Goal: Check status: Check status

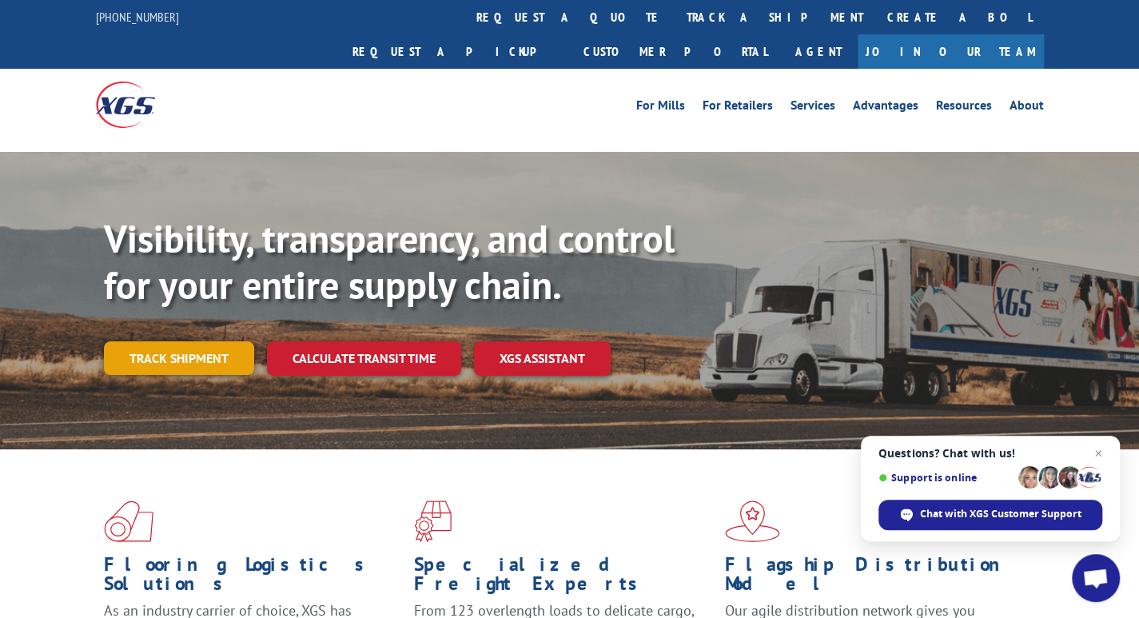
click at [144, 341] on link "Track shipment" at bounding box center [179, 358] width 150 height 34
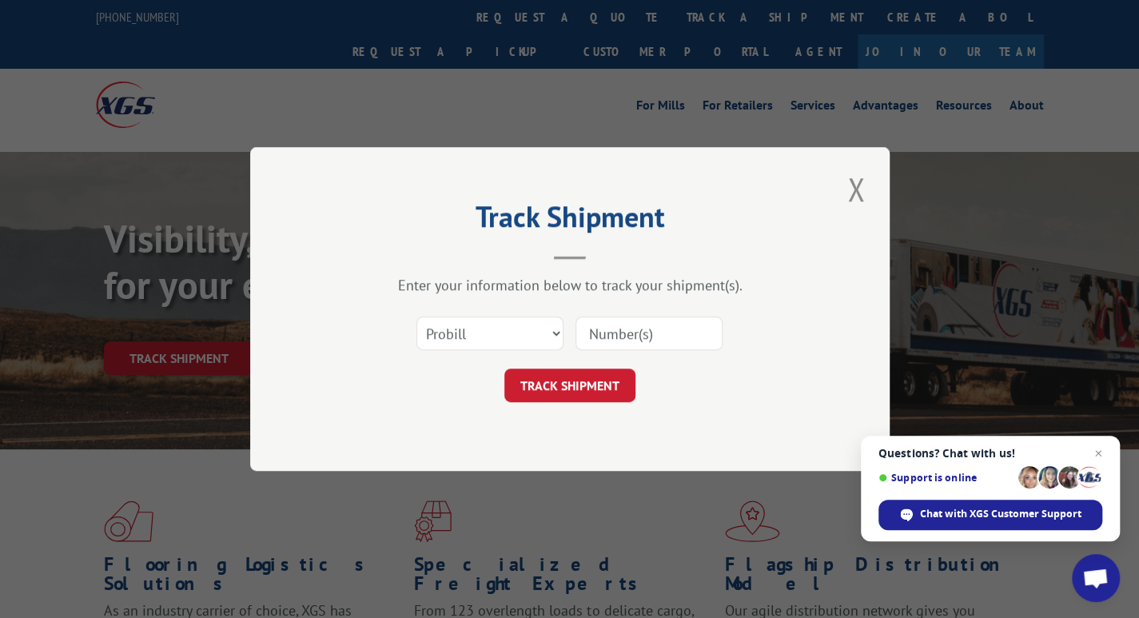
click at [624, 323] on input at bounding box center [649, 334] width 147 height 34
type input "15095718"
click button "TRACK SHIPMENT" at bounding box center [569, 386] width 131 height 34
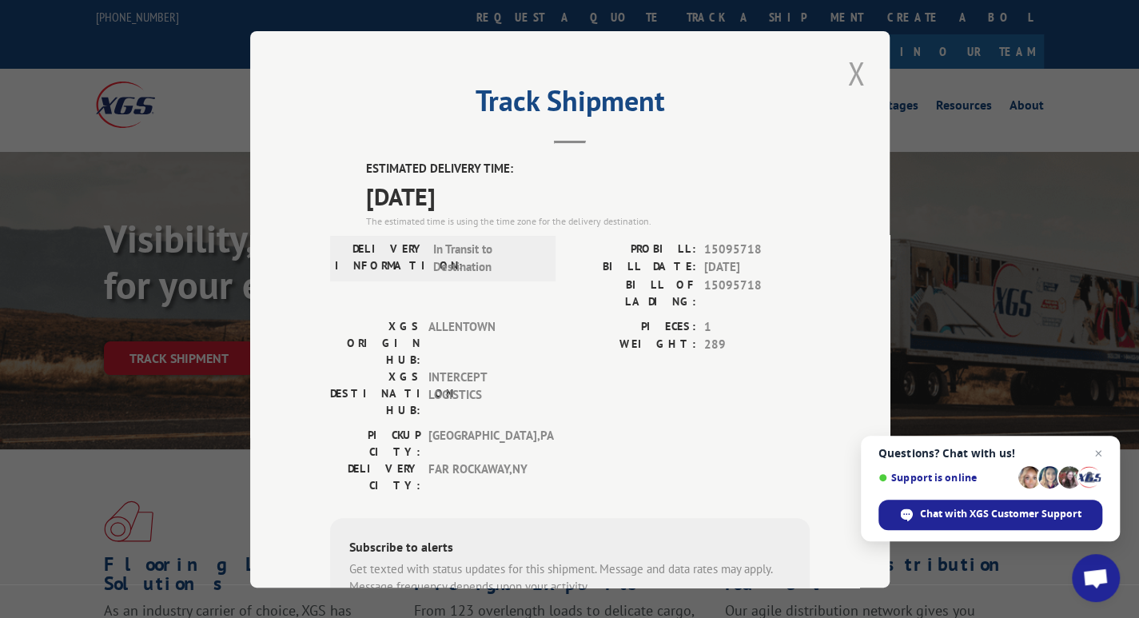
drag, startPoint x: 841, startPoint y: 68, endPoint x: 403, endPoint y: 2, distance: 443.0
click at [843, 66] on button "Close modal" at bounding box center [856, 73] width 27 height 44
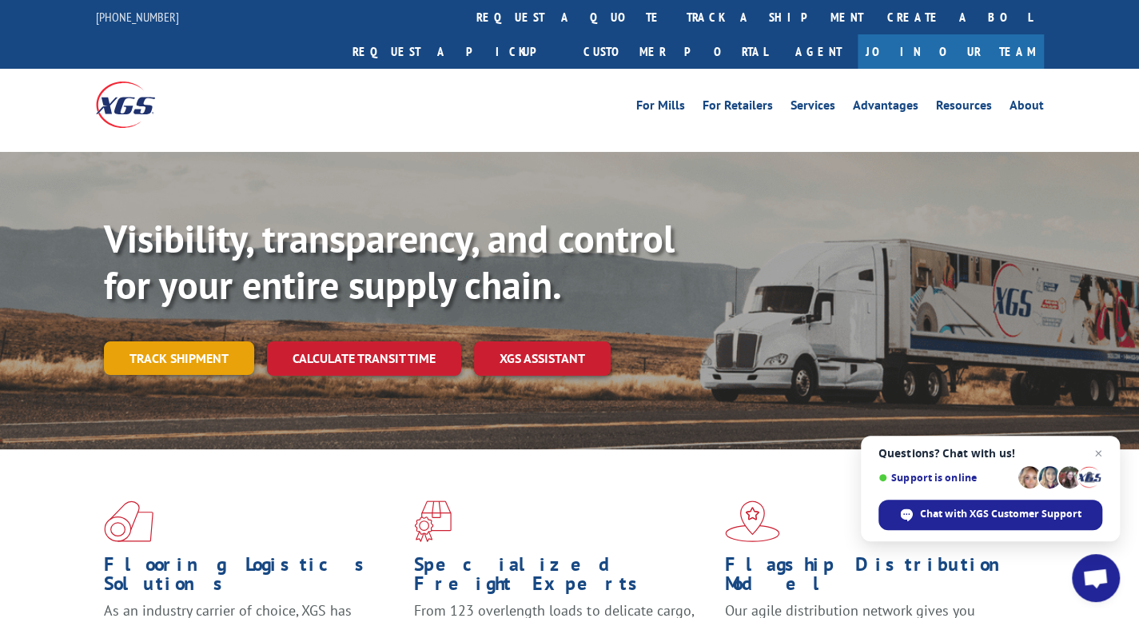
click at [204, 341] on link "Track shipment" at bounding box center [179, 358] width 150 height 34
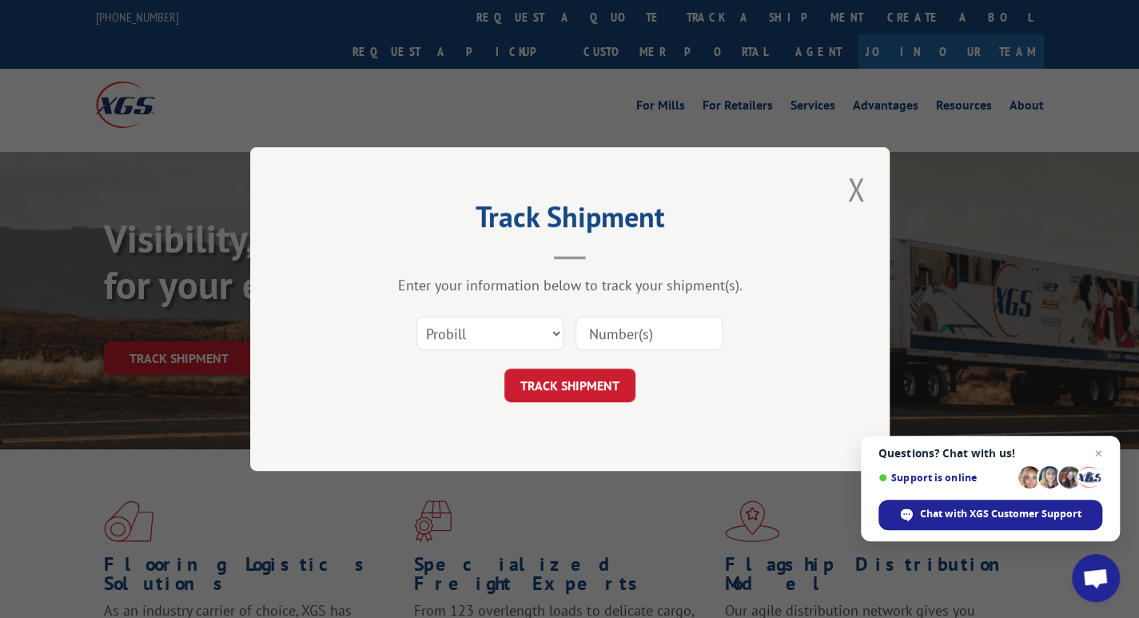
click at [648, 327] on input at bounding box center [649, 334] width 147 height 34
type input "17539504"
click button "TRACK SHIPMENT" at bounding box center [569, 386] width 131 height 34
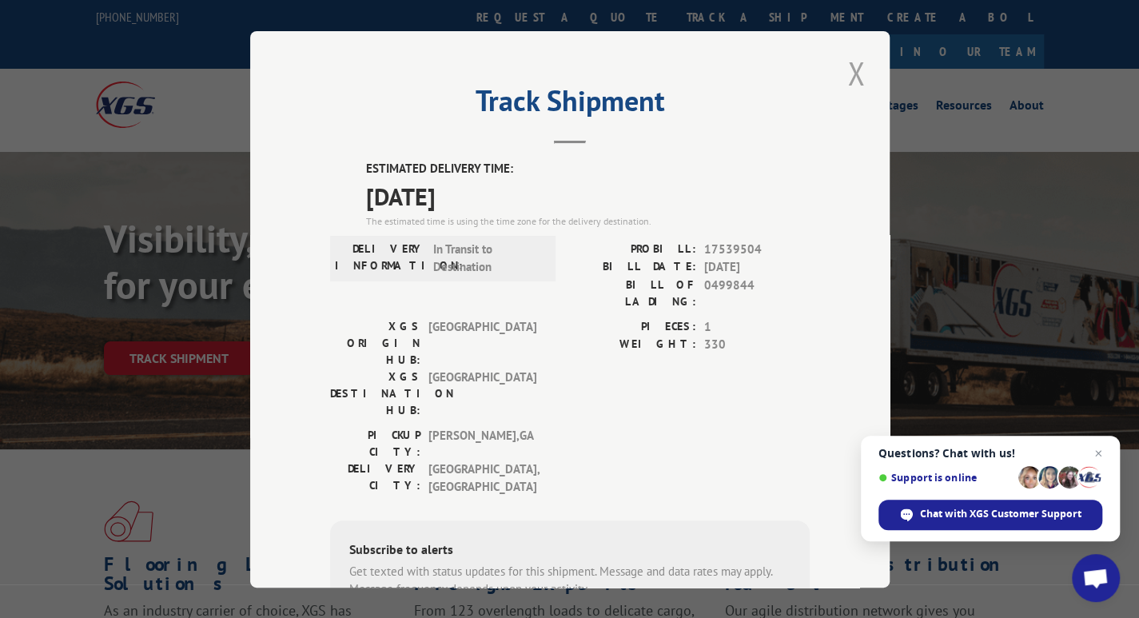
click at [843, 71] on button "Close modal" at bounding box center [856, 73] width 27 height 44
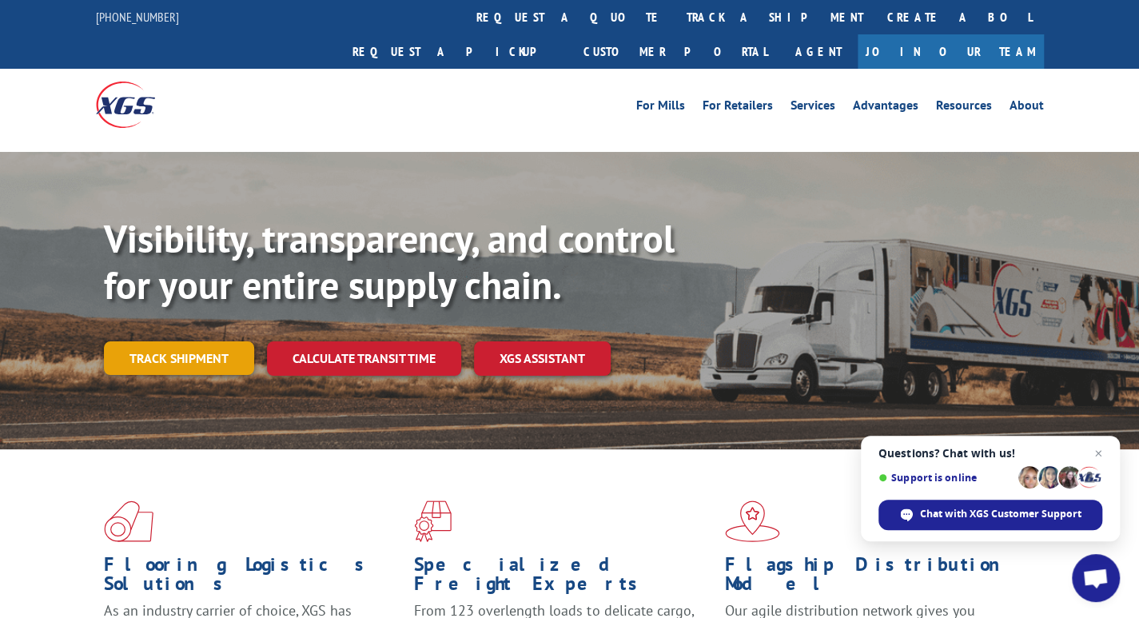
click at [224, 341] on link "Track shipment" at bounding box center [179, 358] width 150 height 34
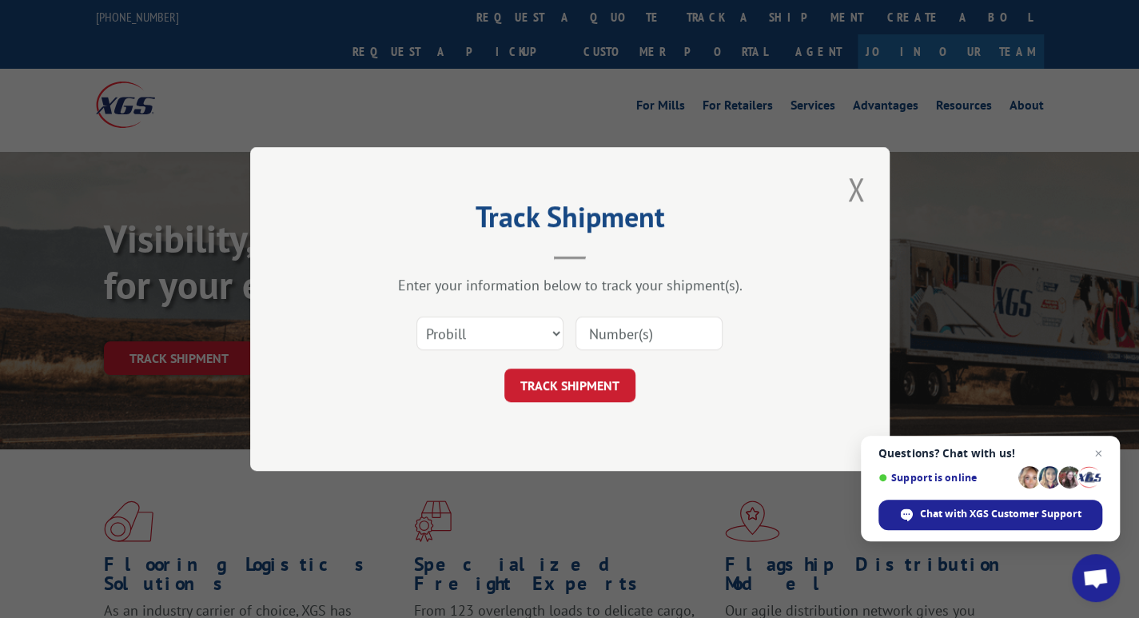
click at [662, 325] on input at bounding box center [649, 334] width 147 height 34
type input "17511609"
click button "TRACK SHIPMENT" at bounding box center [569, 386] width 131 height 34
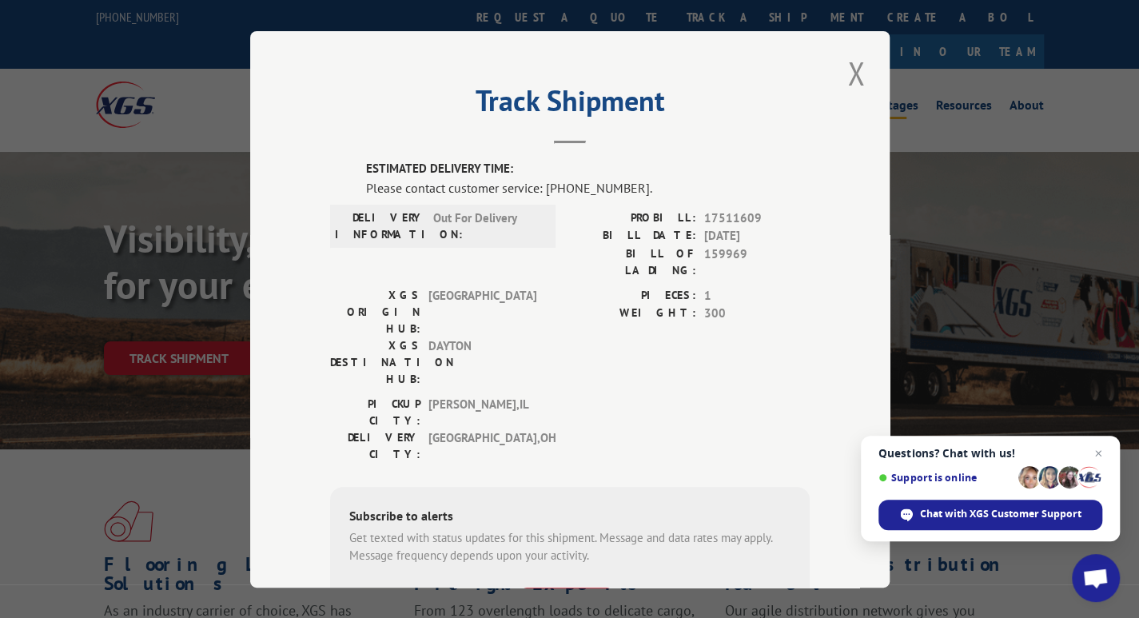
click at [849, 71] on button "Close modal" at bounding box center [856, 73] width 27 height 44
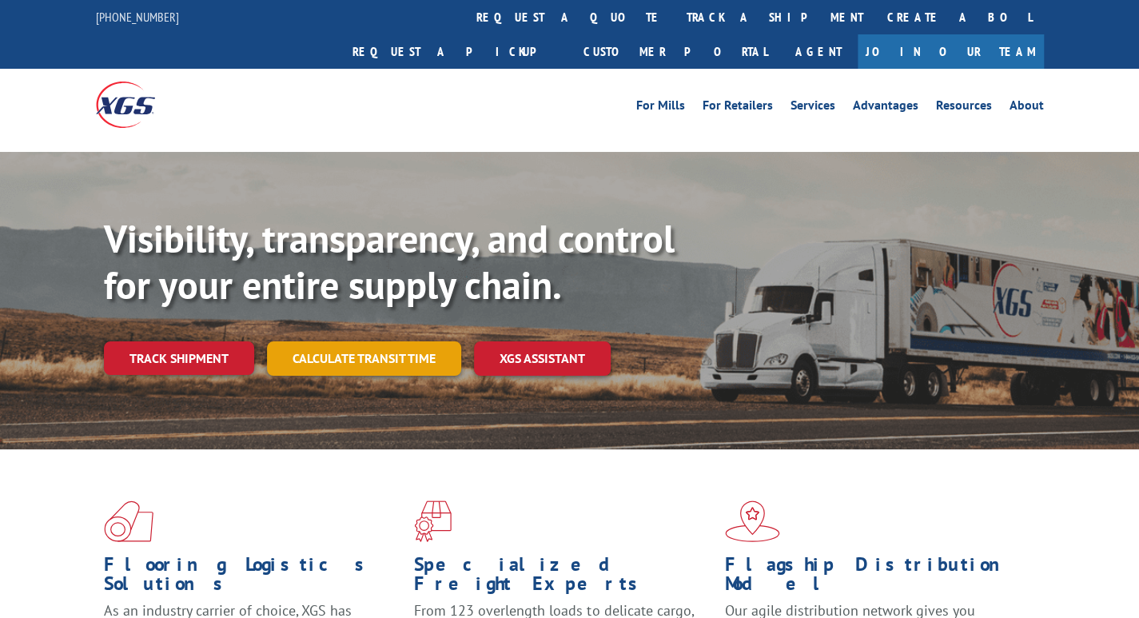
click at [390, 341] on link "Calculate transit time" at bounding box center [364, 358] width 194 height 34
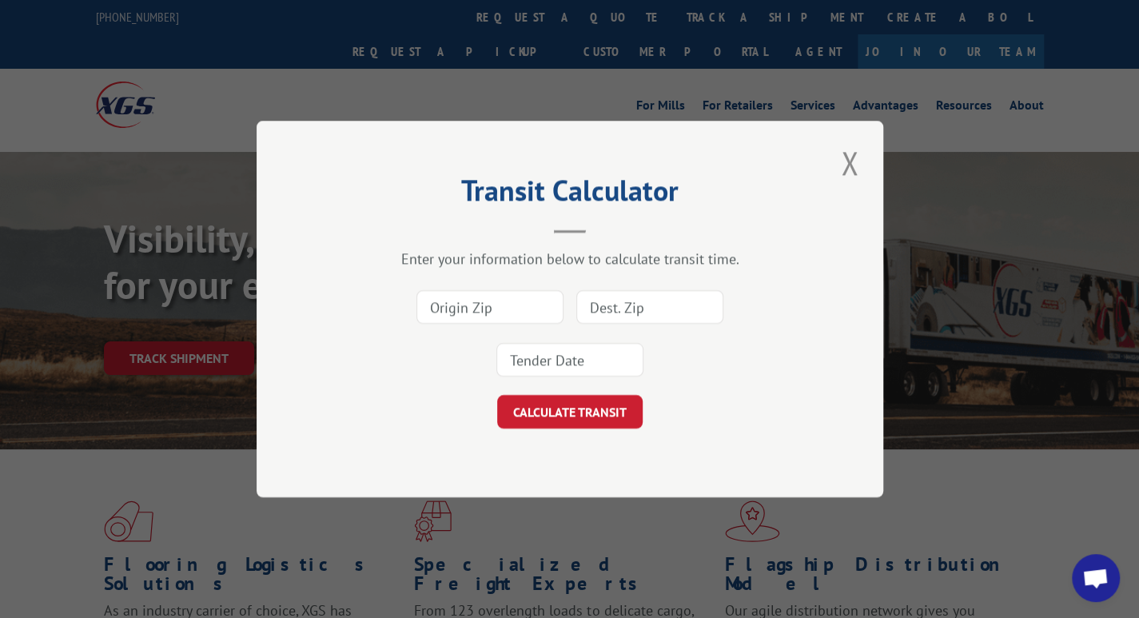
click at [634, 306] on input at bounding box center [649, 307] width 147 height 34
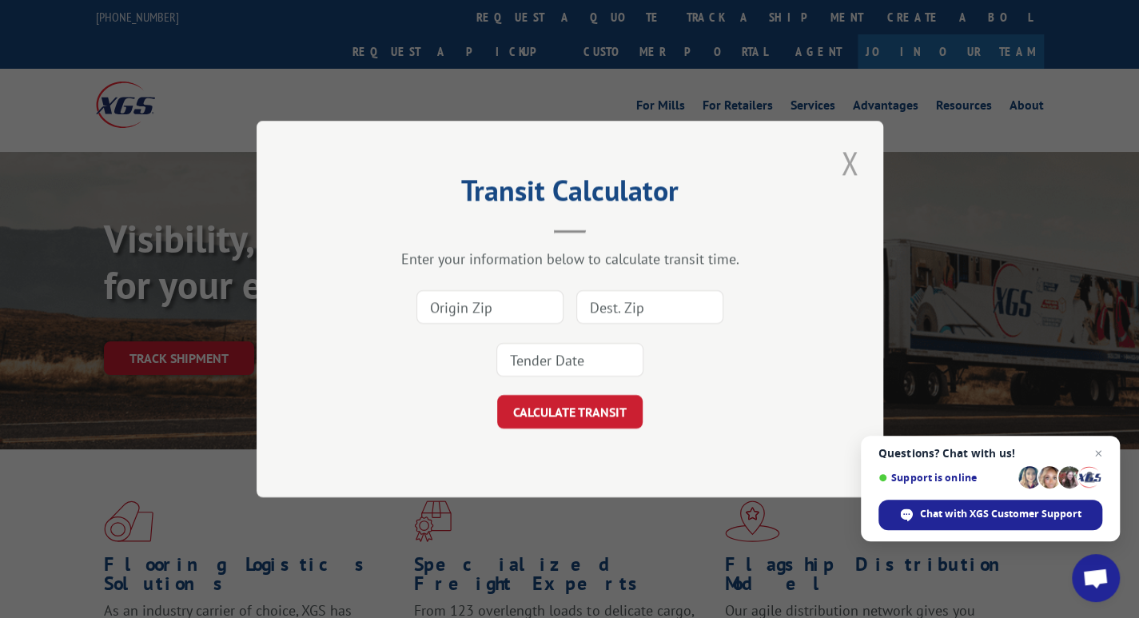
click at [854, 178] on button "Close modal" at bounding box center [849, 163] width 27 height 44
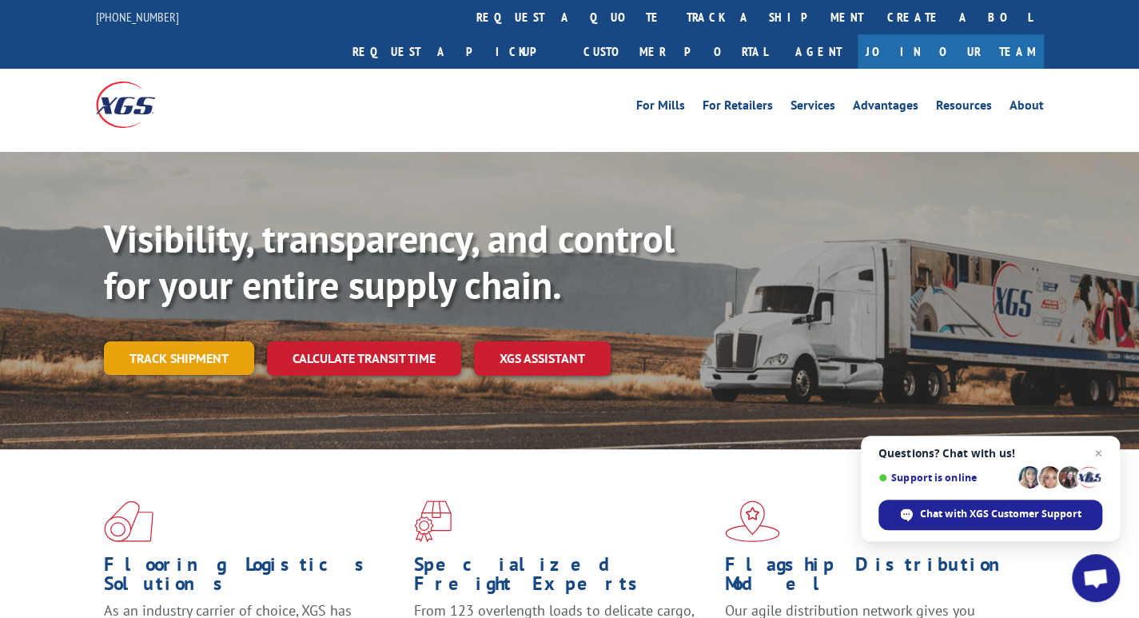
click at [166, 341] on link "Track shipment" at bounding box center [179, 358] width 150 height 34
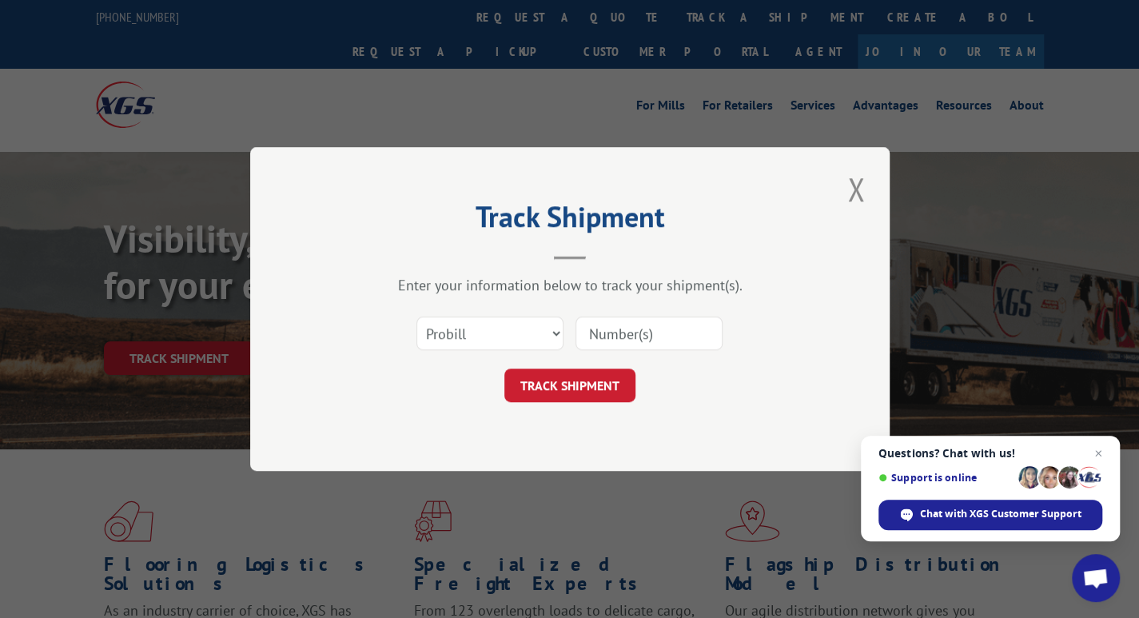
click at [617, 334] on input at bounding box center [649, 334] width 147 height 34
type input "17511609"
click button "TRACK SHIPMENT" at bounding box center [569, 386] width 131 height 34
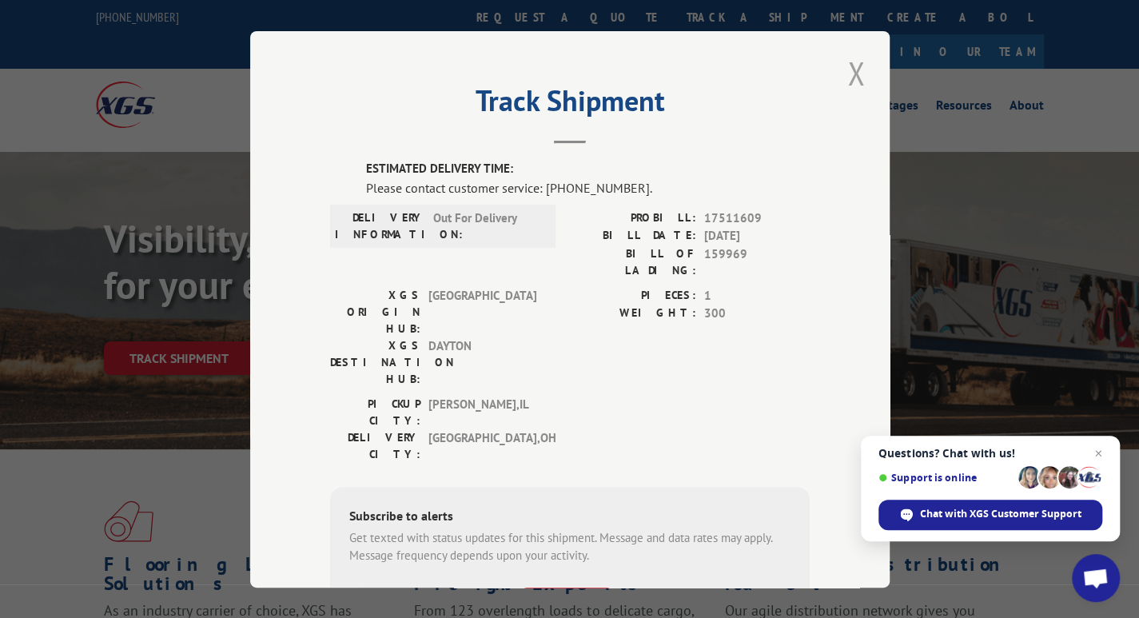
click at [847, 70] on button "Close modal" at bounding box center [856, 73] width 27 height 44
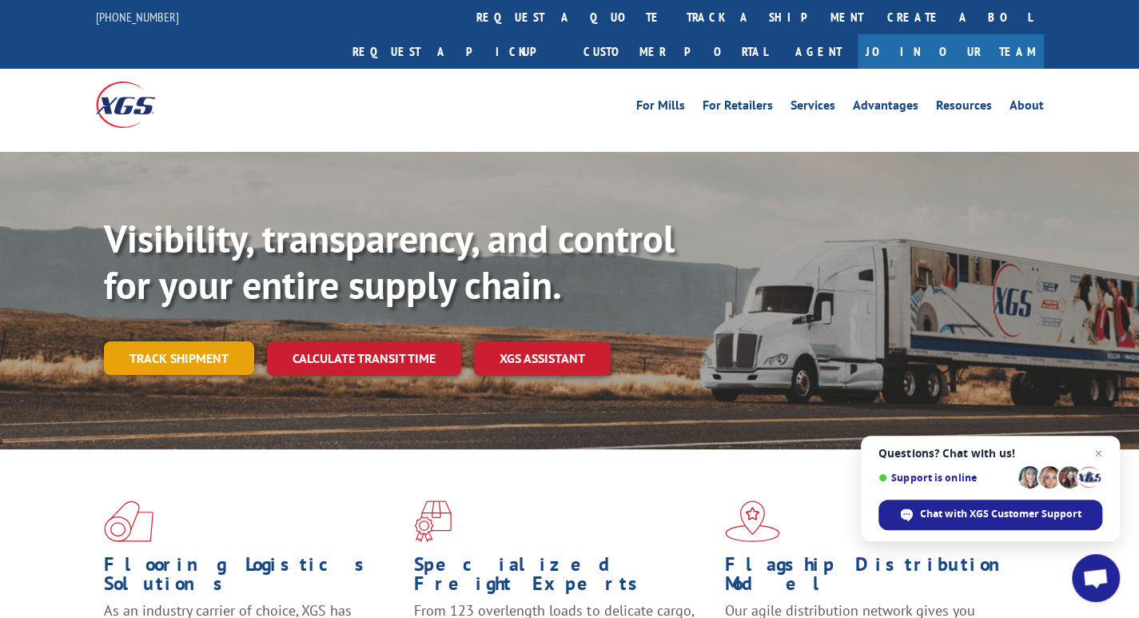
click at [194, 341] on link "Track shipment" at bounding box center [179, 358] width 150 height 34
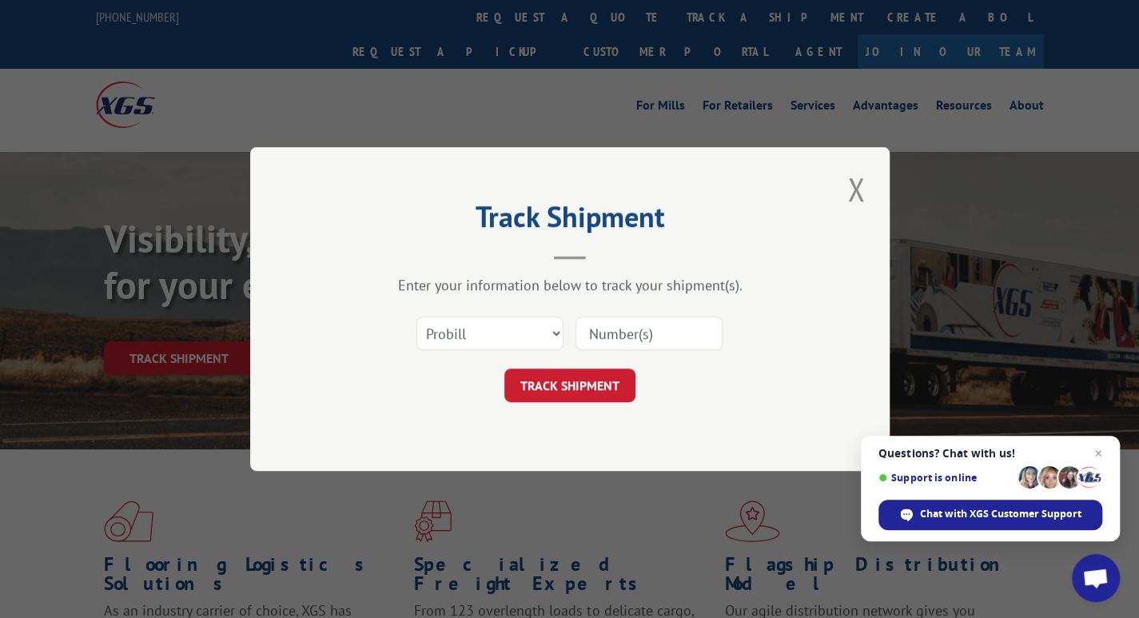
click at [664, 325] on input at bounding box center [649, 334] width 147 height 34
type input "17509325"
click at [564, 385] on button "TRACK SHIPMENT" at bounding box center [569, 386] width 131 height 34
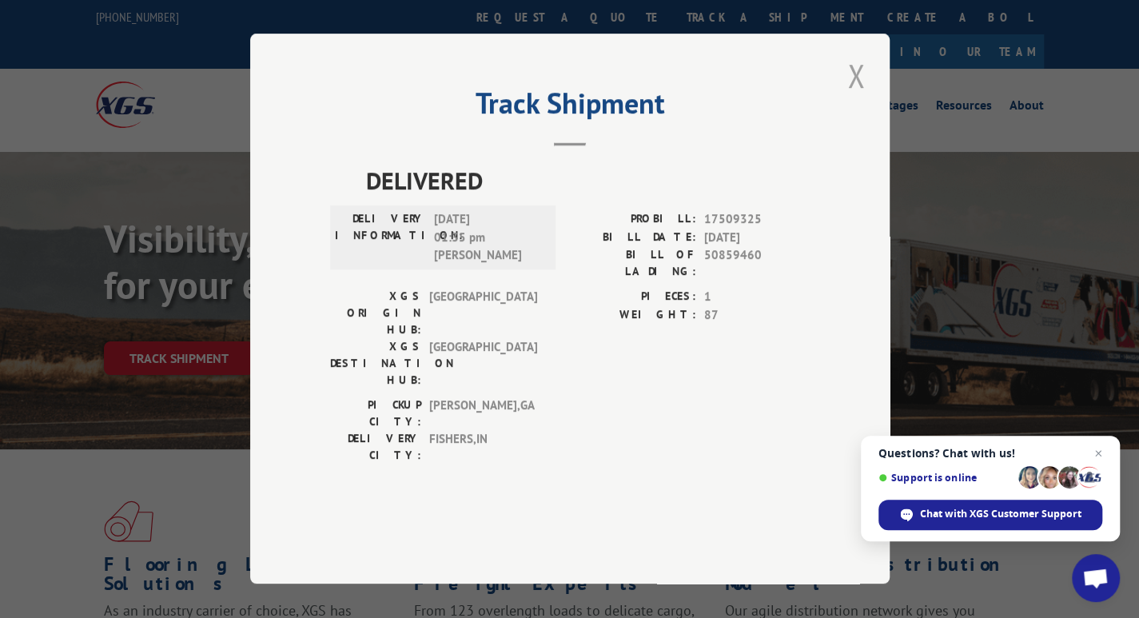
click at [856, 98] on button "Close modal" at bounding box center [856, 76] width 27 height 44
